Goal: Transaction & Acquisition: Purchase product/service

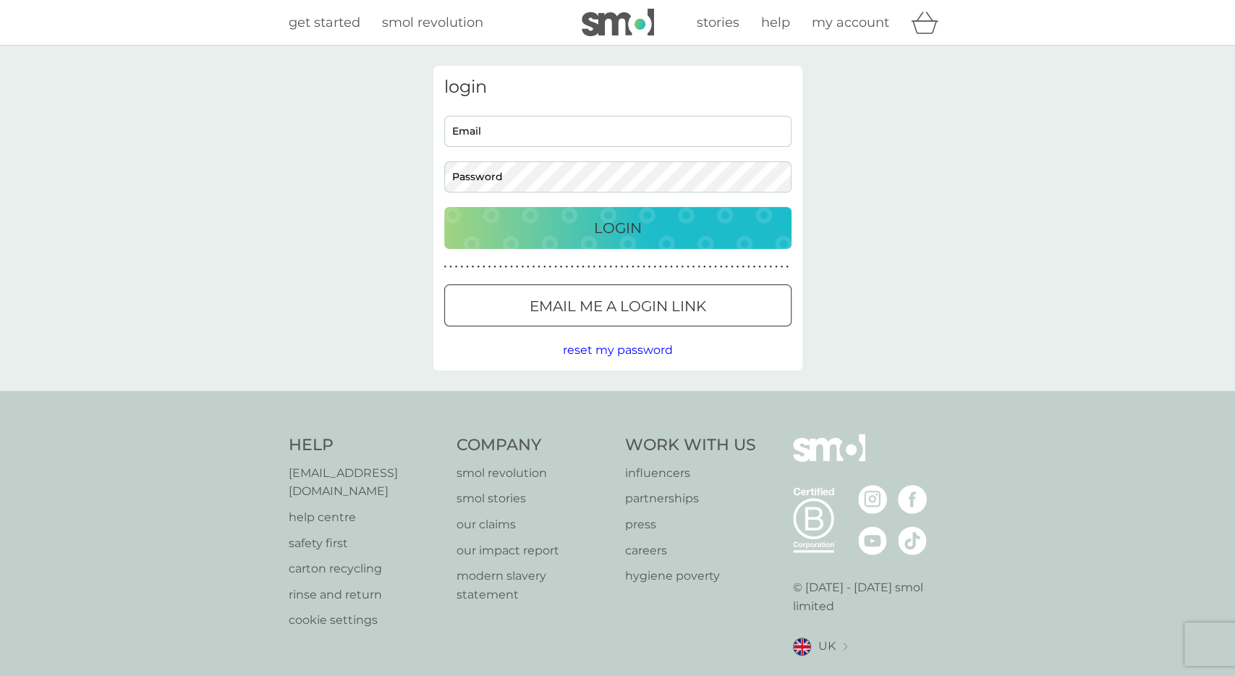
click at [608, 137] on input "Email" at bounding box center [617, 131] width 347 height 31
type input "queenortart@gmail.com"
click at [444, 207] on button "Login" at bounding box center [617, 228] width 347 height 42
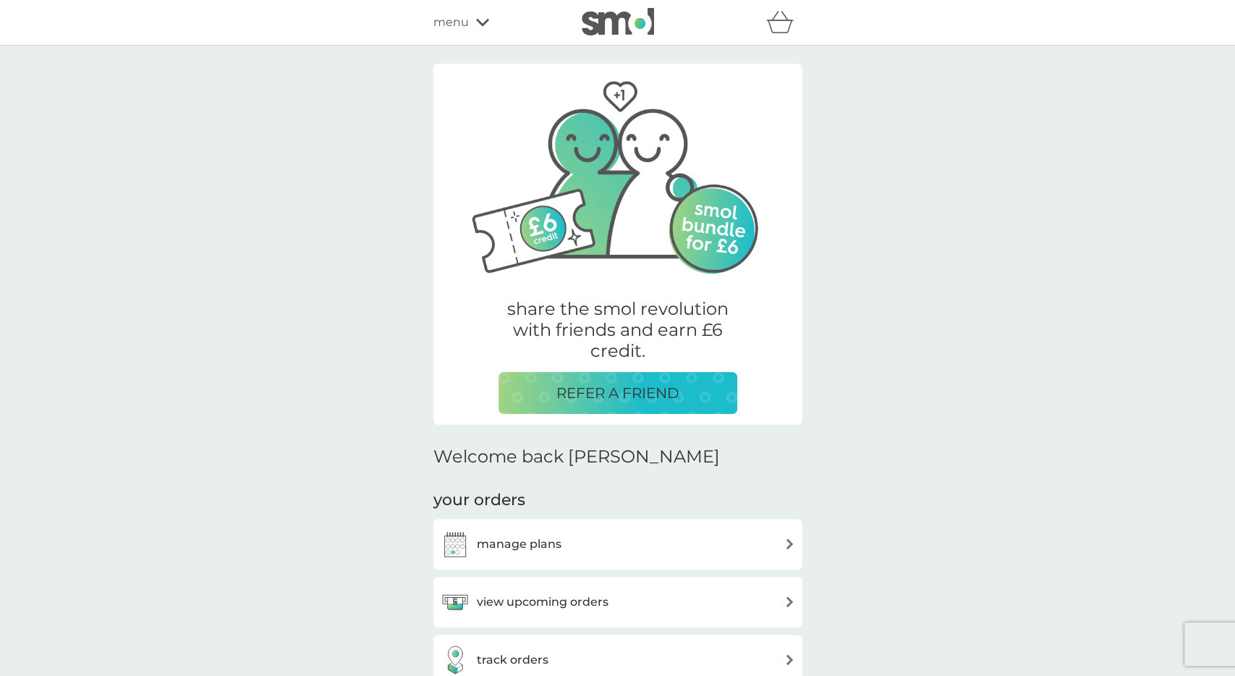
click at [765, 549] on div "manage plans" at bounding box center [618, 544] width 355 height 29
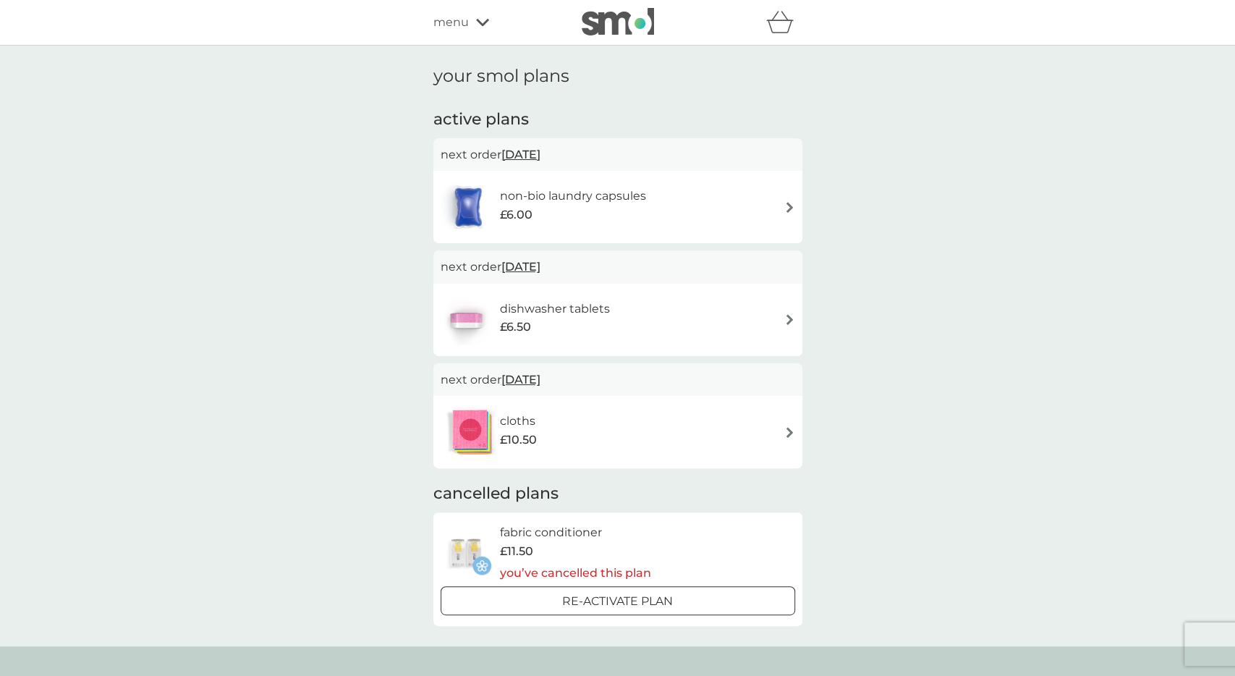
click at [783, 435] on div "cloths £10.50" at bounding box center [618, 432] width 355 height 51
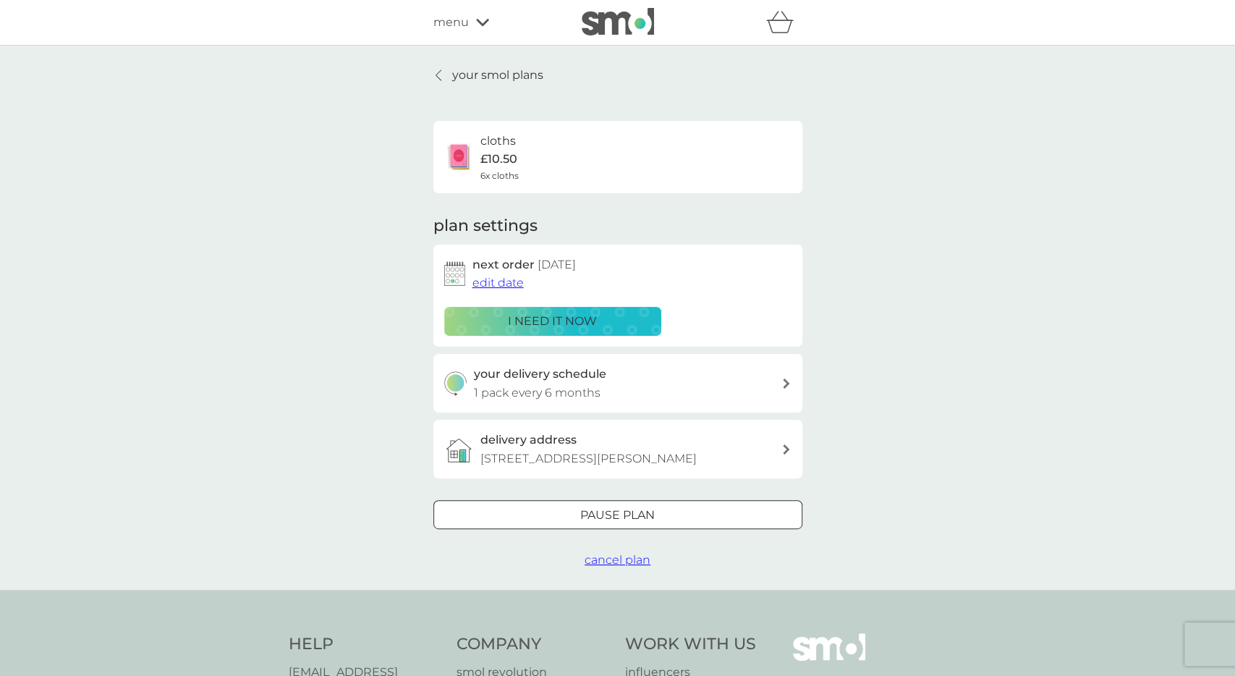
click at [611, 331] on button "i need it now" at bounding box center [552, 321] width 217 height 29
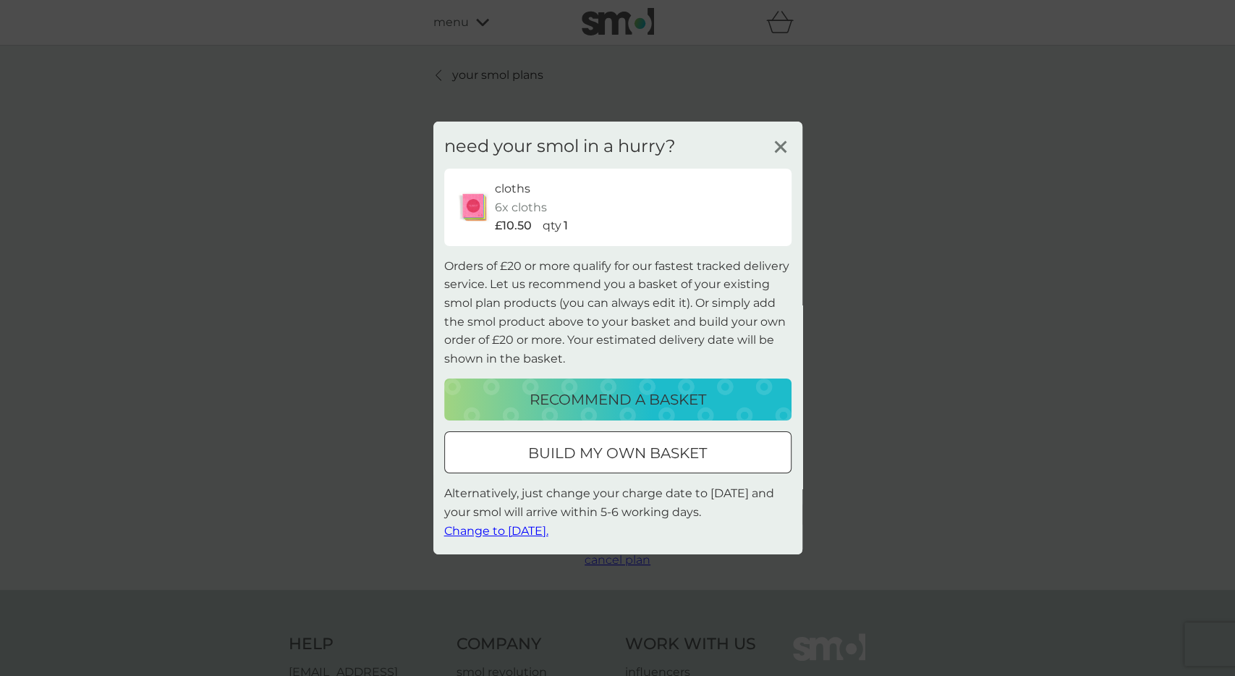
click at [682, 470] on button "build my own basket" at bounding box center [617, 452] width 347 height 42
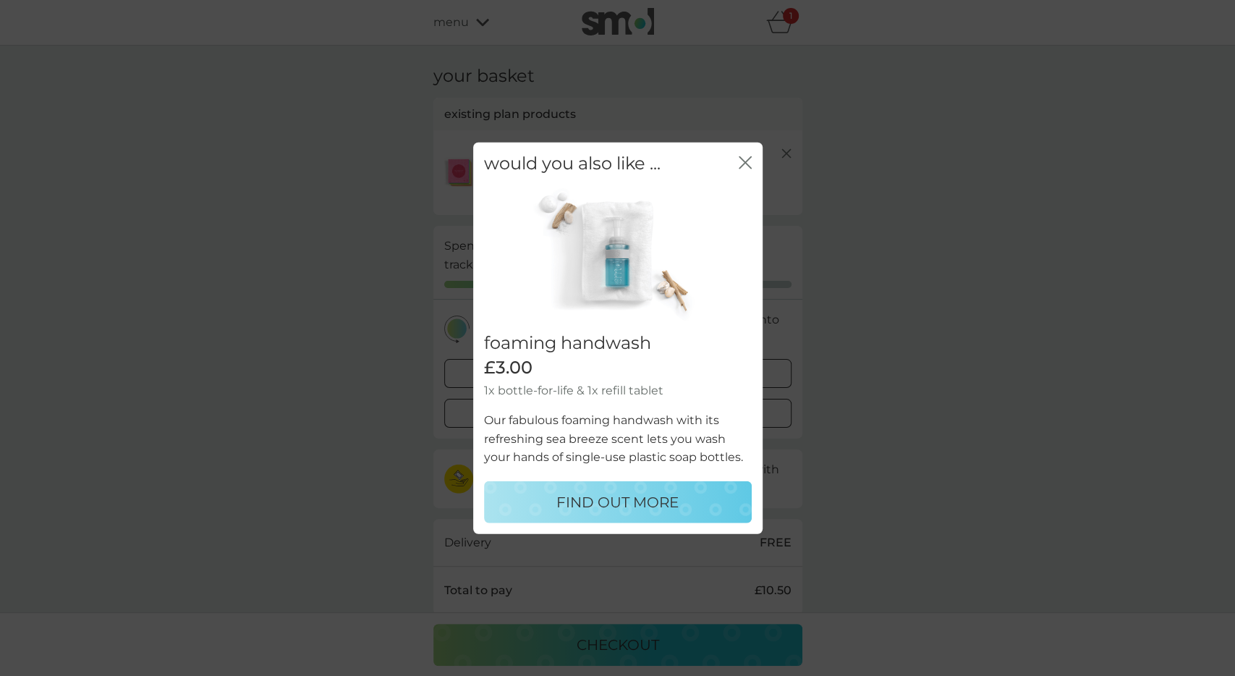
click at [745, 162] on icon "close" at bounding box center [743, 163] width 6 height 12
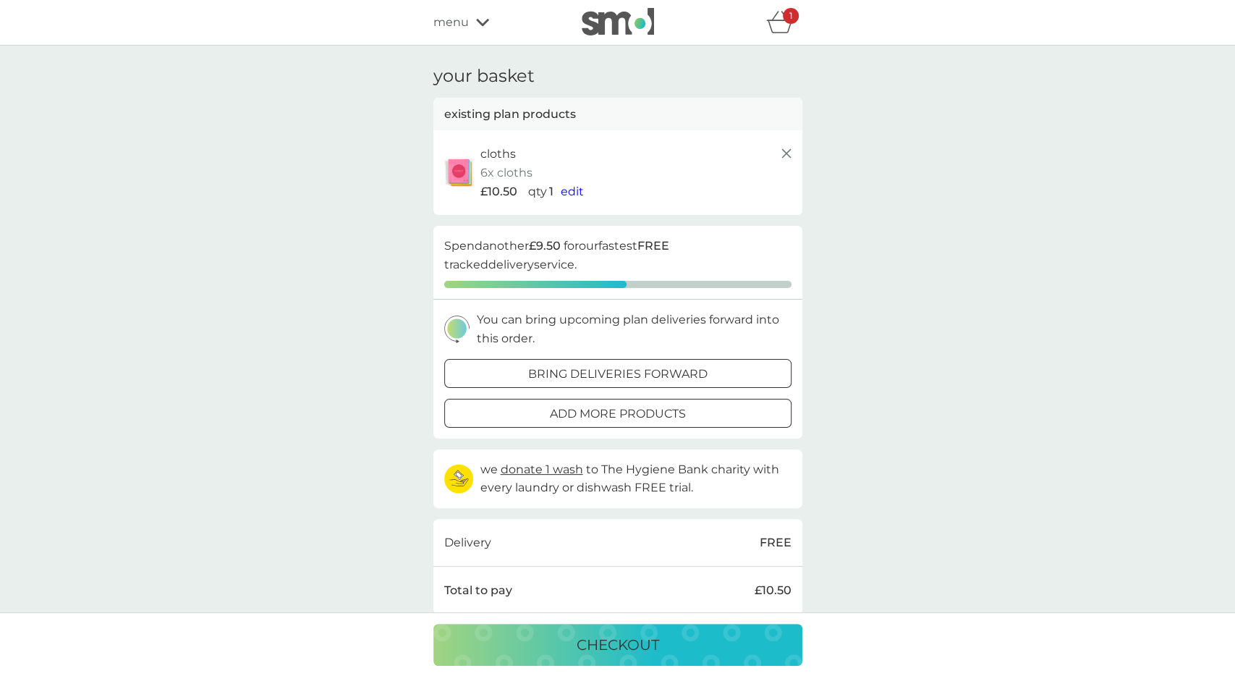
click at [884, 328] on div "your basket existing plan products cloths 6x cloths £10.50 qty 1 edit proceed t…" at bounding box center [617, 430] width 1235 height 768
click at [642, 411] on div at bounding box center [618, 413] width 52 height 15
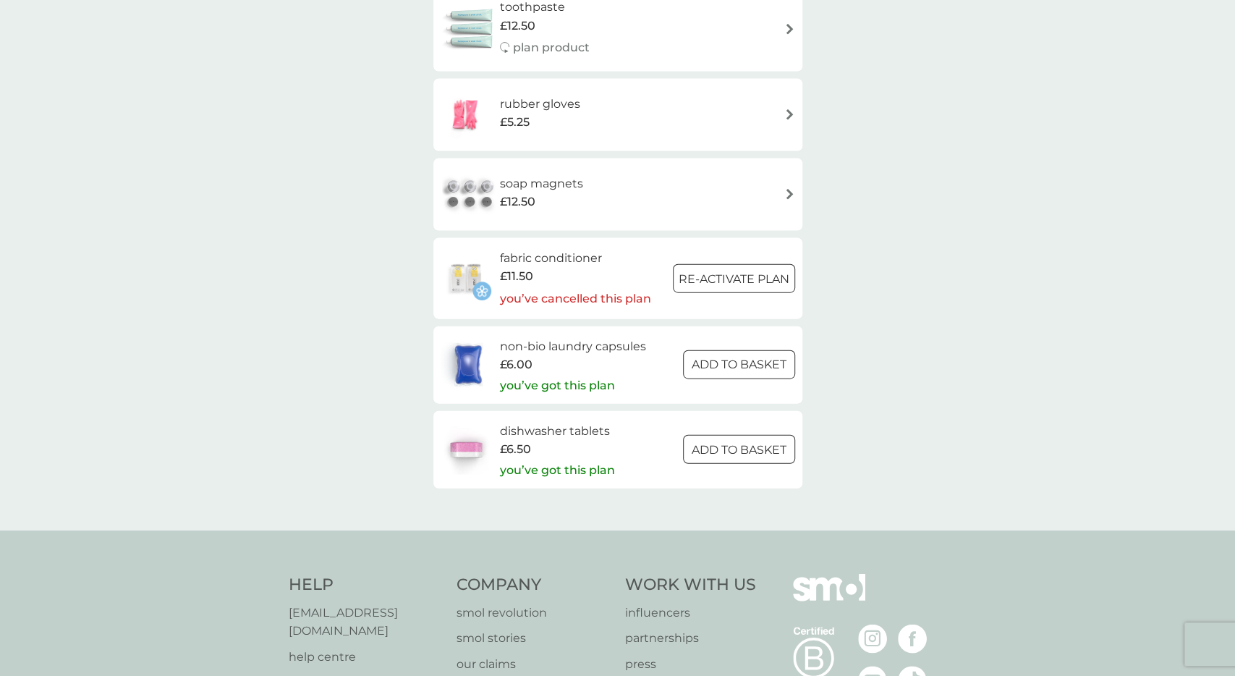
scroll to position [2070, 0]
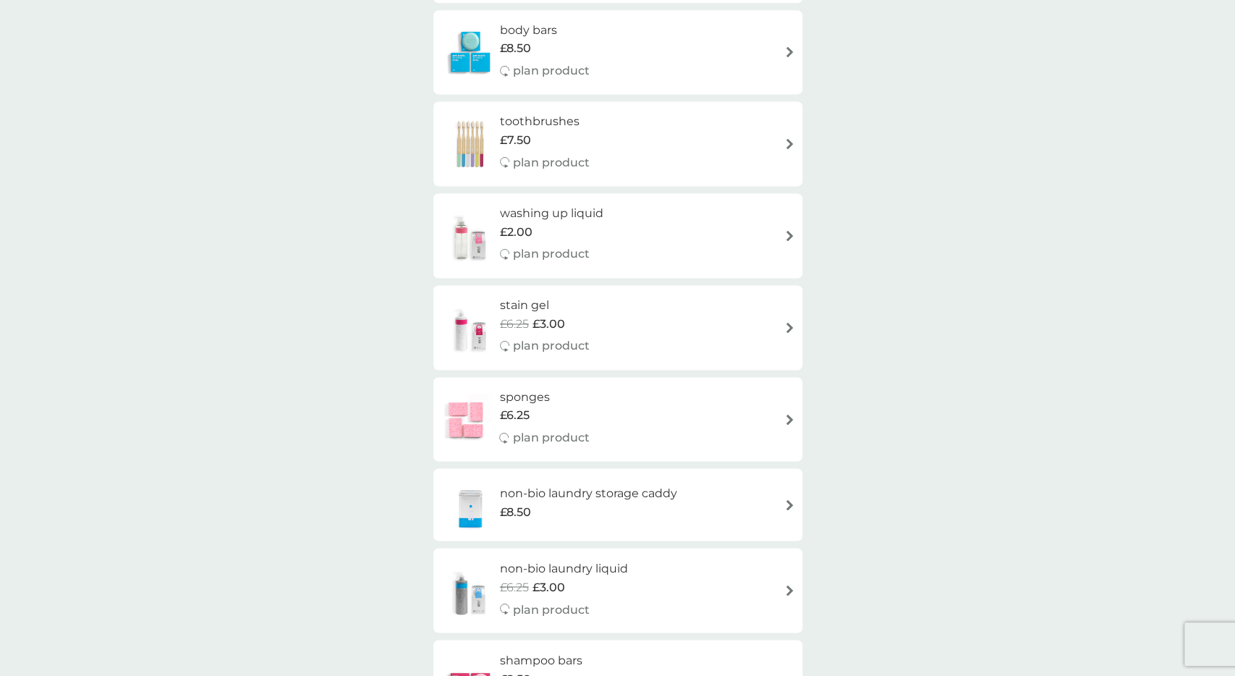
scroll to position [1279, 0]
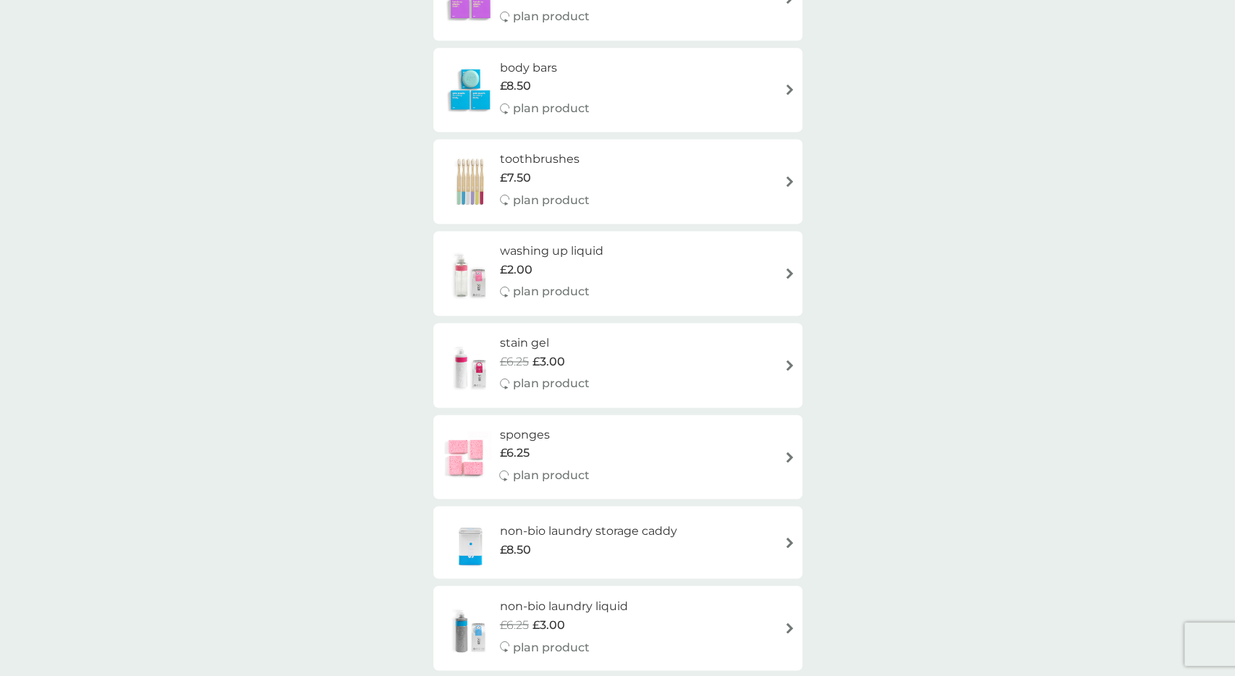
click at [936, 279] on div "smol shop all products Accessories Bundles Cleaning Dishwash Laundry Personal C…" at bounding box center [617, 39] width 1235 height 2546
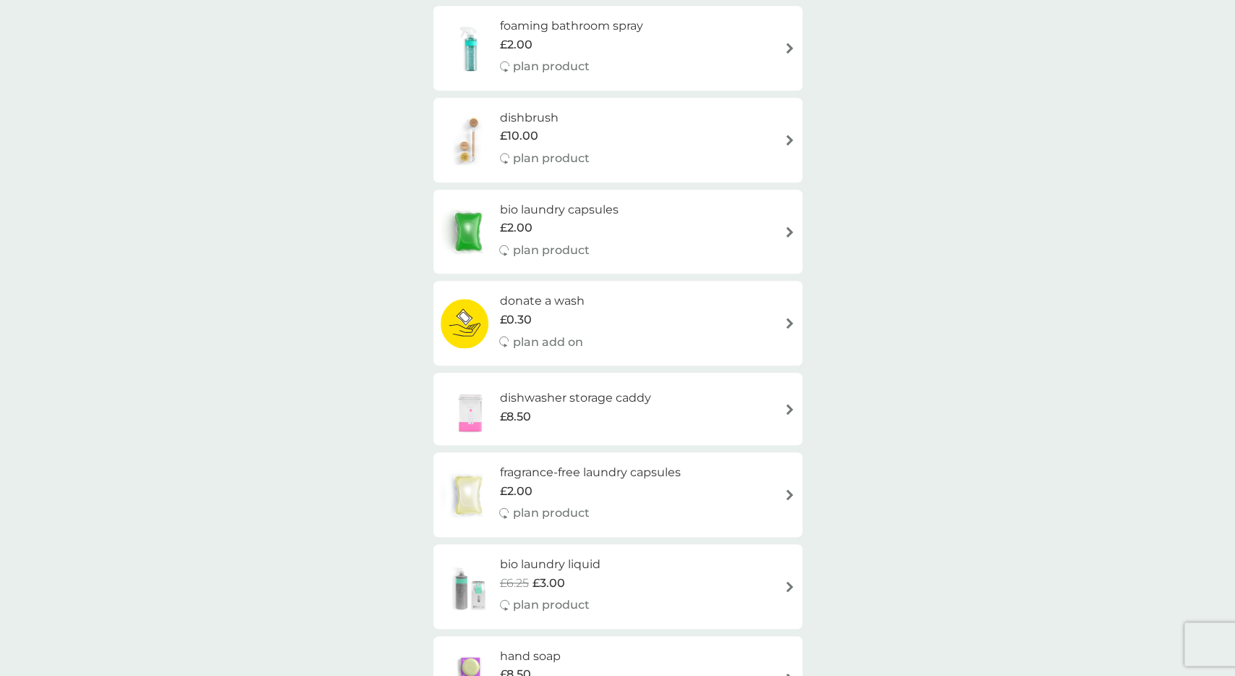
scroll to position [602, 0]
click at [585, 124] on h6 "dishbrush" at bounding box center [545, 115] width 90 height 19
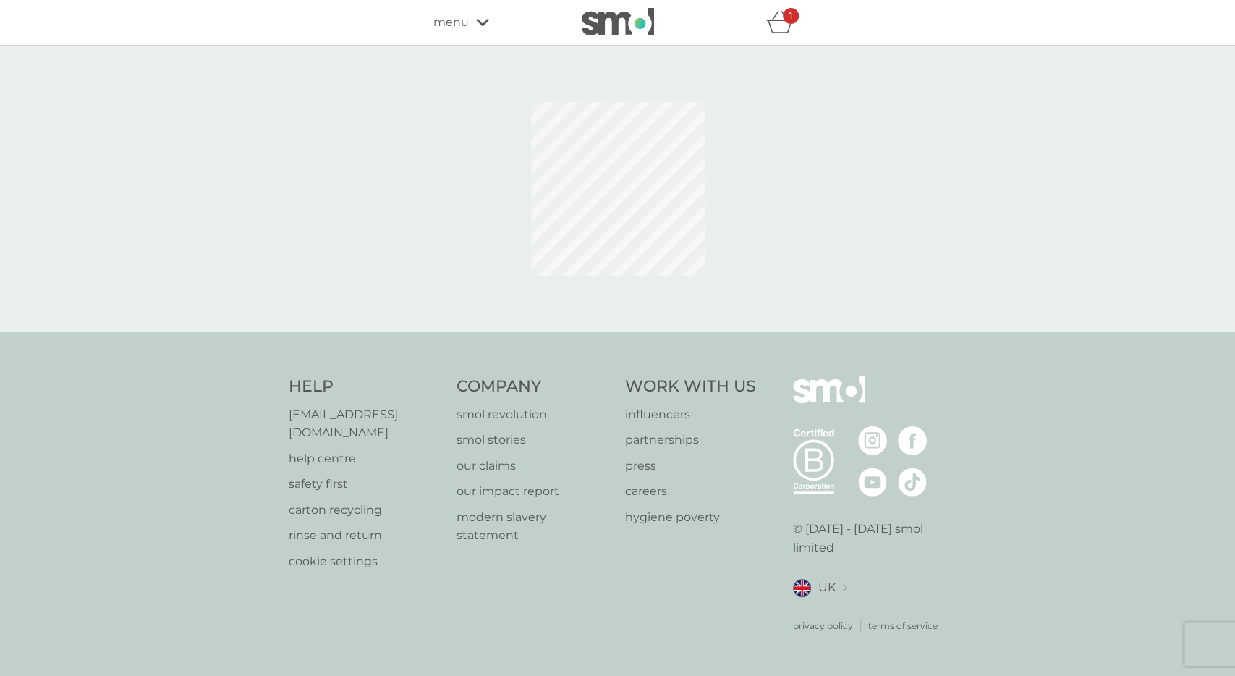
select select "245"
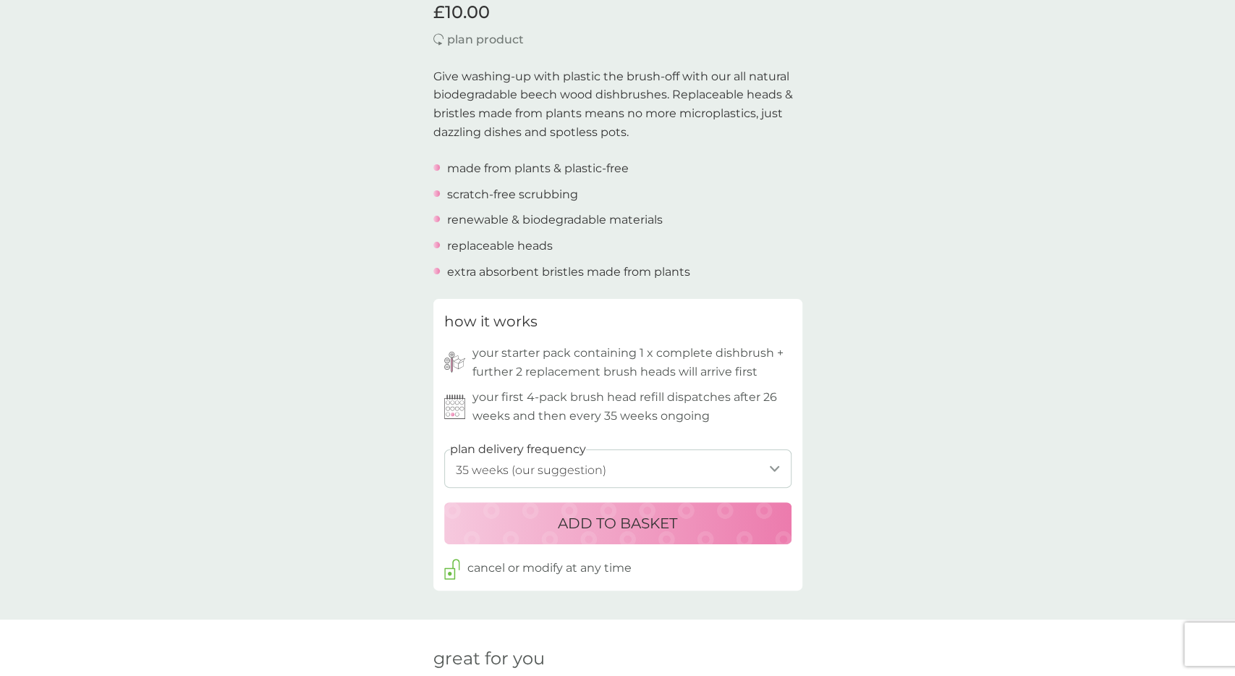
scroll to position [376, 0]
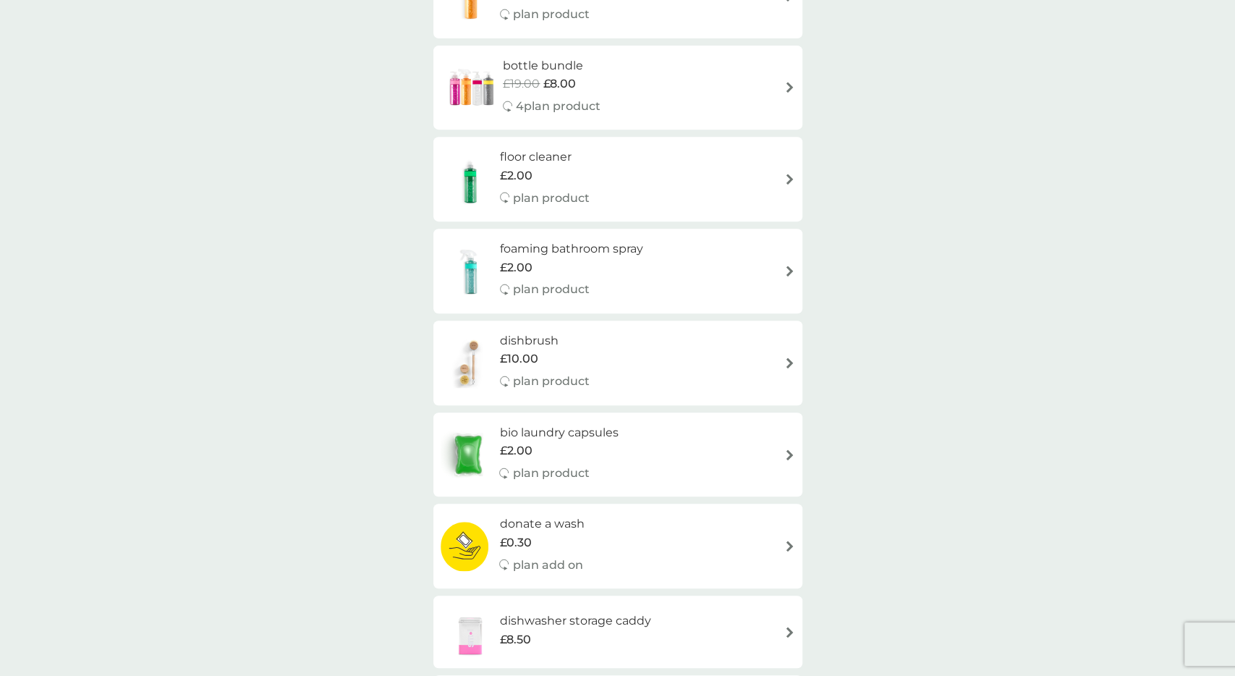
scroll to position [602, 0]
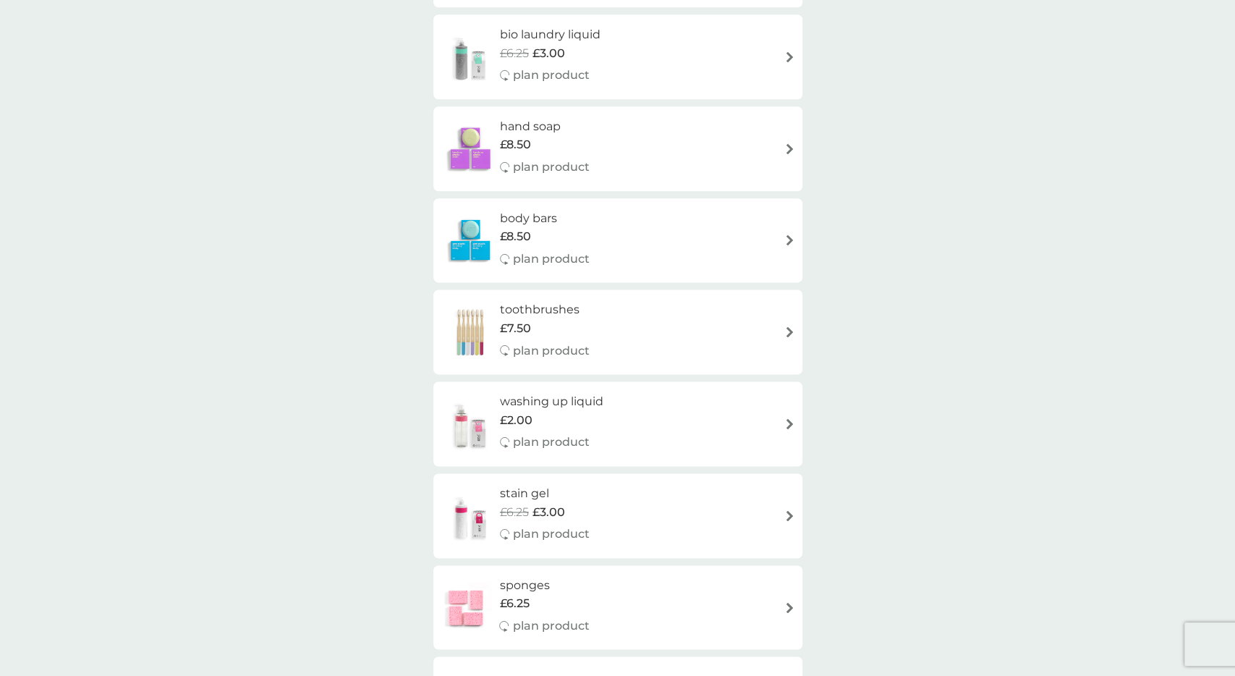
scroll to position [1166, 0]
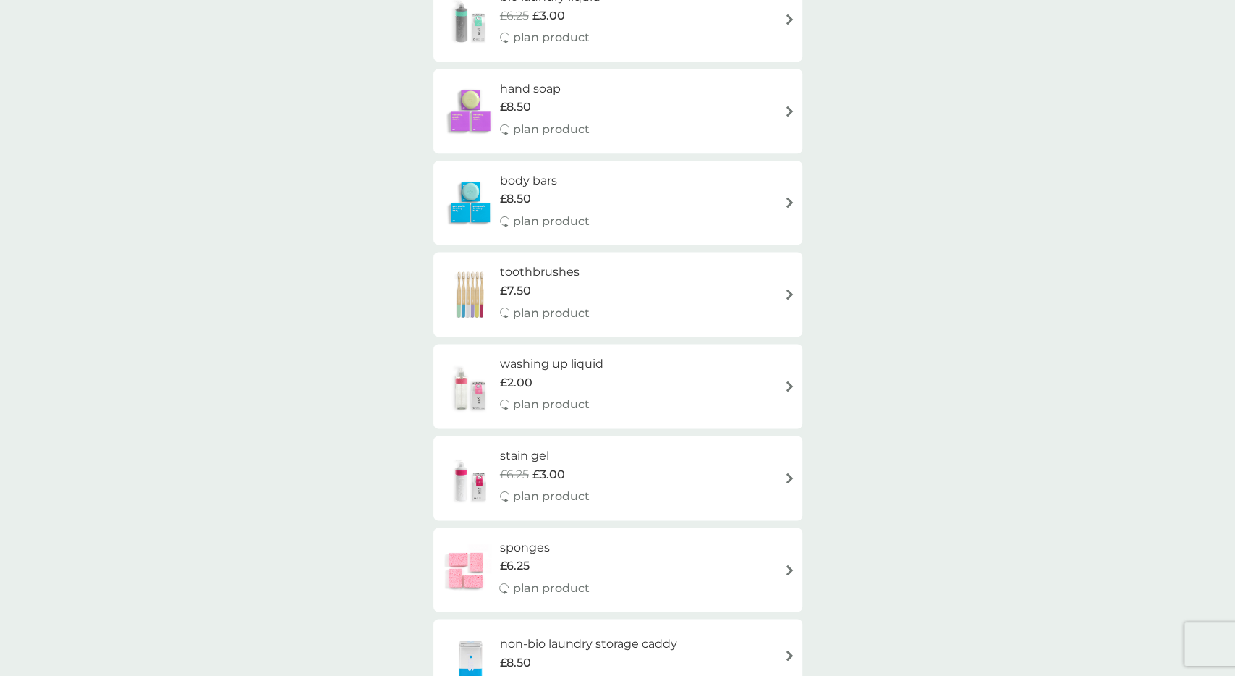
click at [882, 380] on div "smol shop all products Accessories Bundles Cleaning Dishwash Laundry Personal C…" at bounding box center [617, 152] width 1235 height 2546
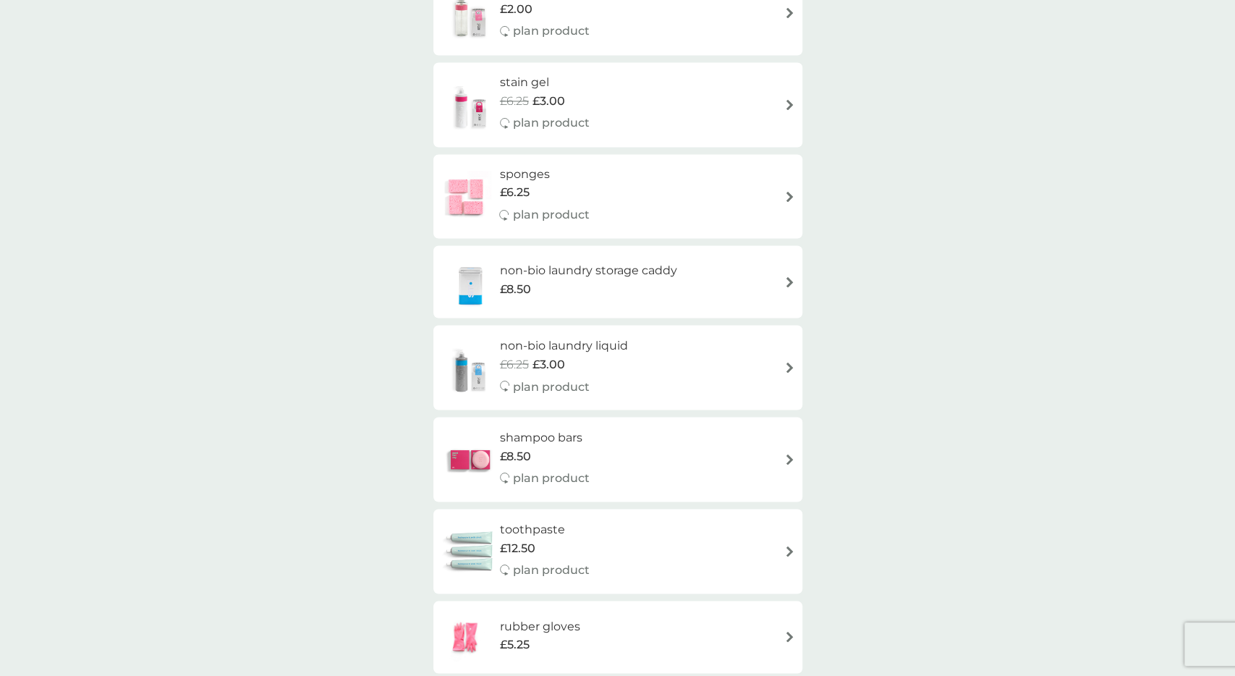
scroll to position [1543, 0]
click at [546, 530] on h6 "toothpaste" at bounding box center [545, 526] width 90 height 19
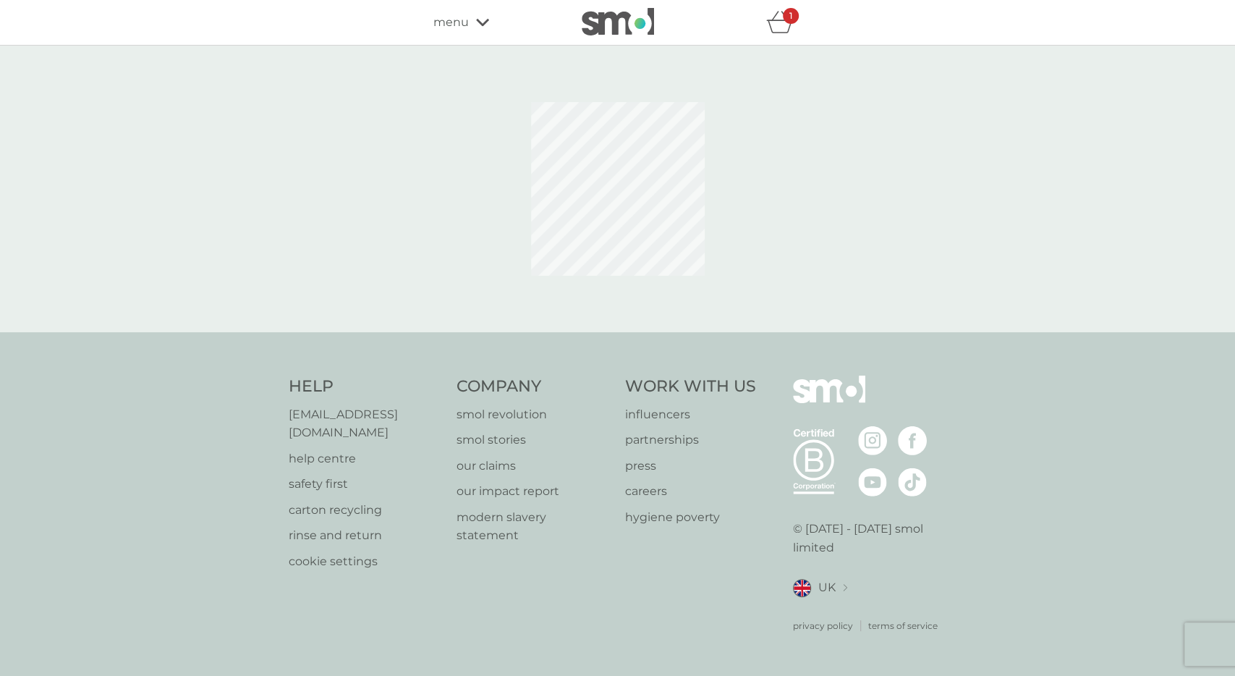
select select "91"
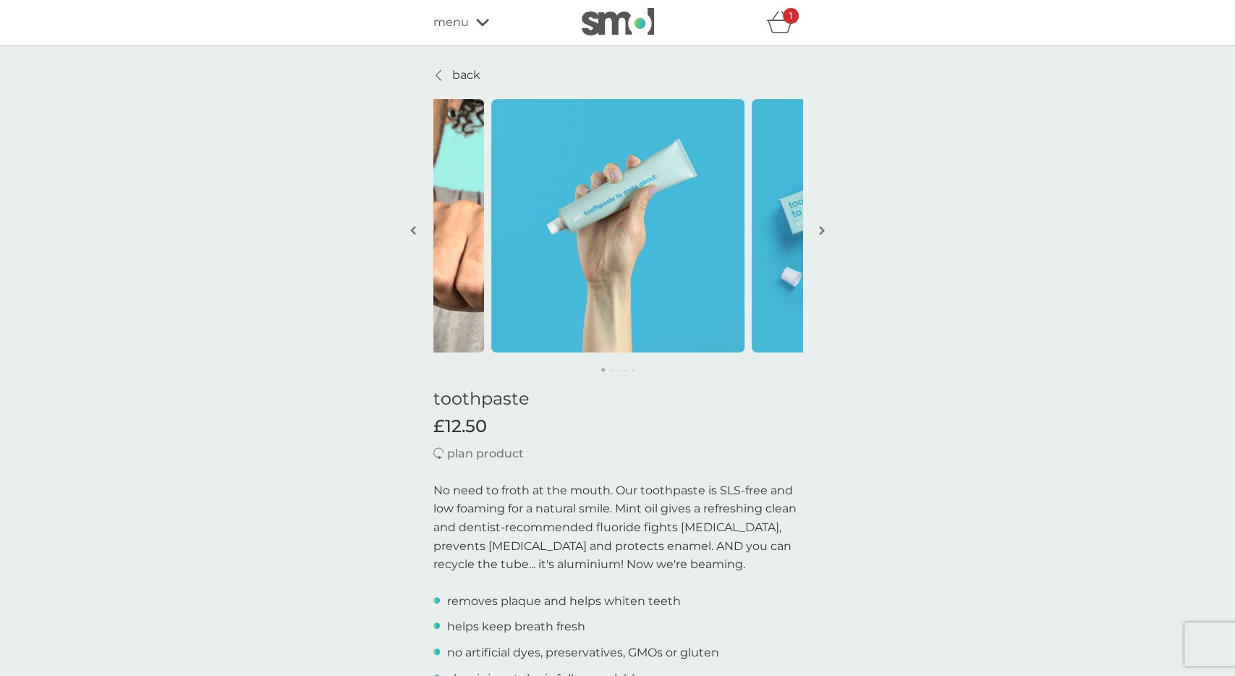
click at [776, 20] on icon "basket" at bounding box center [779, 22] width 27 height 22
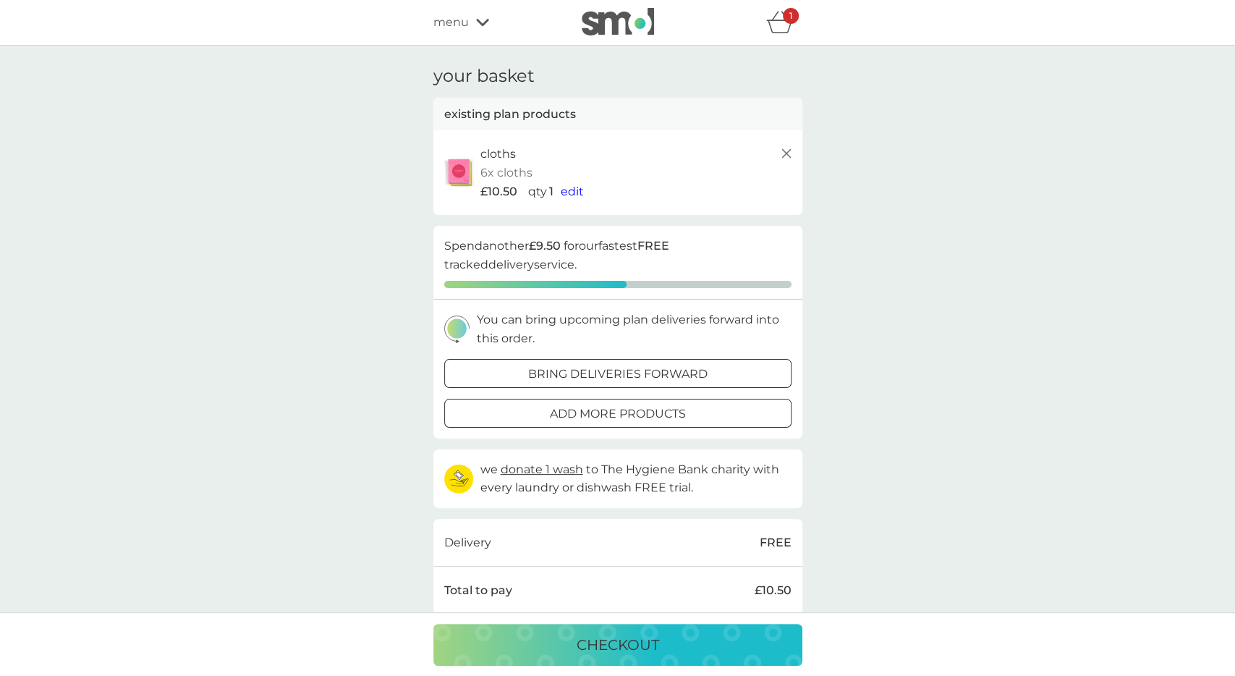
click at [641, 651] on p "checkout" at bounding box center [618, 644] width 82 height 23
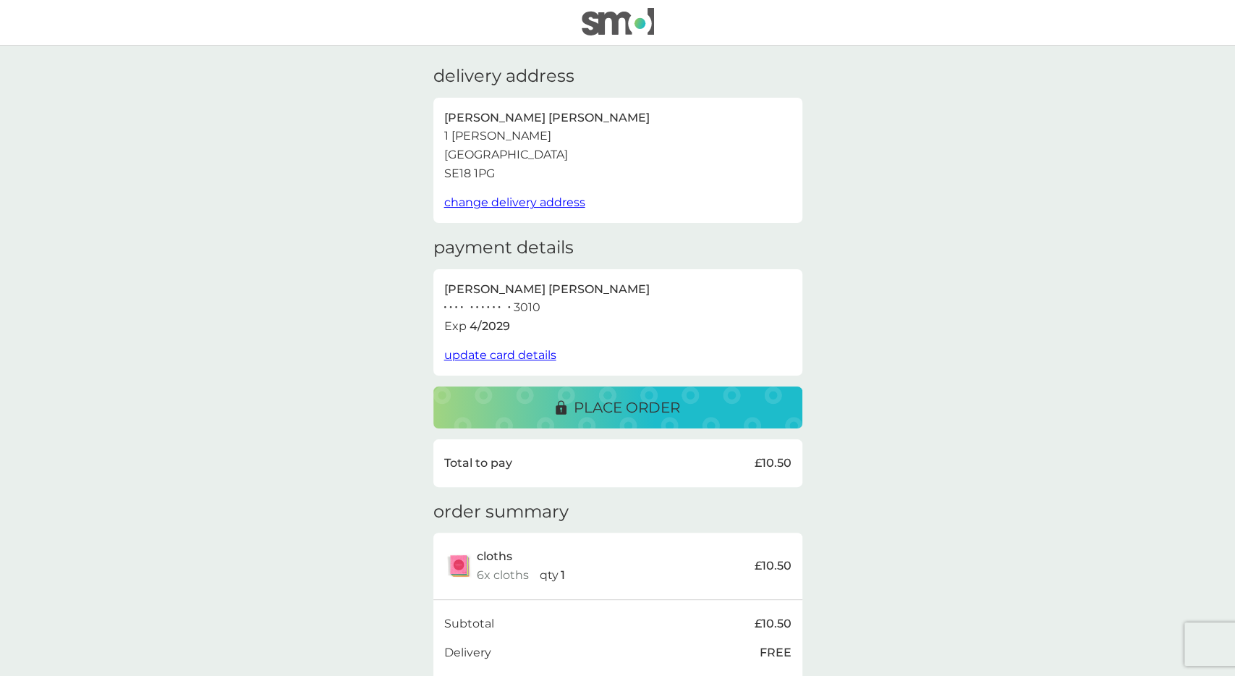
click at [613, 399] on p "place order" at bounding box center [627, 407] width 106 height 23
